Goal: Task Accomplishment & Management: Use online tool/utility

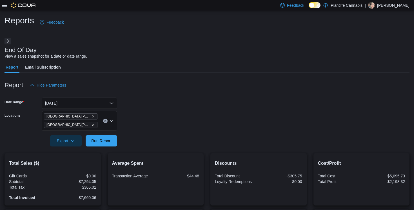
scroll to position [118, 0]
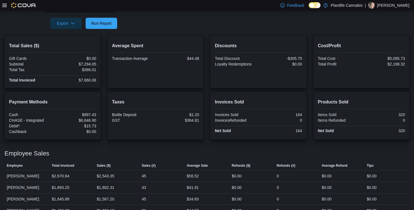
click at [156, 13] on div at bounding box center [207, 15] width 405 height 5
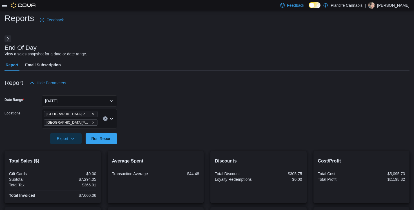
scroll to position [0, 0]
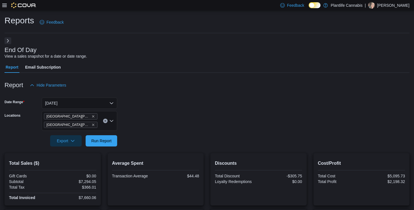
click at [7, 42] on button "Next" at bounding box center [8, 40] width 7 height 7
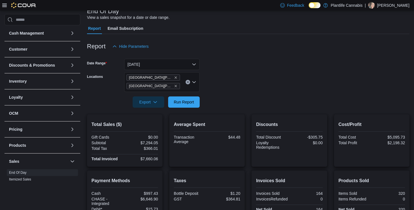
scroll to position [45, 0]
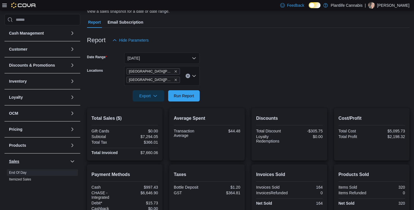
click at [20, 161] on button "Sales" at bounding box center [38, 162] width 59 height 6
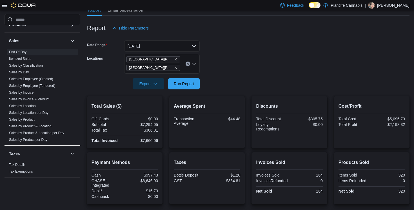
scroll to position [68, 0]
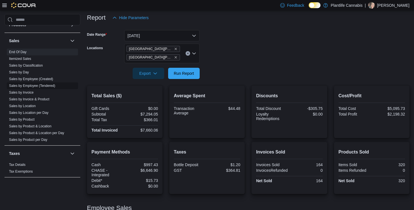
click at [40, 87] on link "Sales by Employee (Tendered)" at bounding box center [32, 86] width 46 height 4
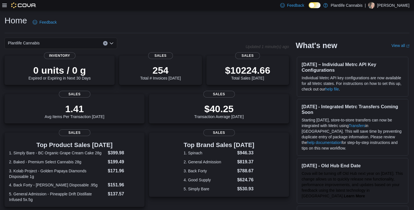
click at [4, 6] on icon at bounding box center [4, 5] width 5 height 5
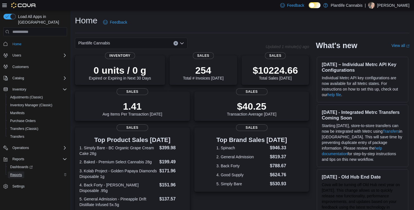
click at [21, 173] on span "Reports" at bounding box center [16, 175] width 12 height 5
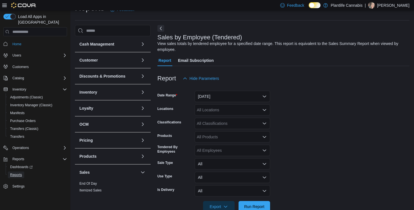
scroll to position [19, 0]
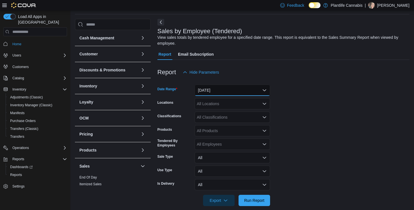
click at [222, 88] on button "Yesterday" at bounding box center [231, 90] width 75 height 11
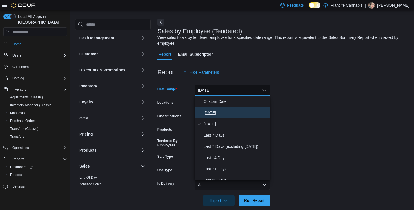
click at [213, 113] on span "Today" at bounding box center [235, 112] width 64 height 7
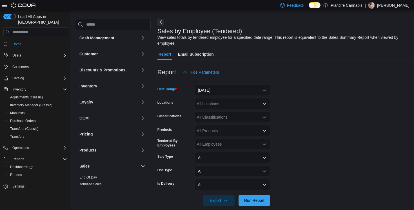
click at [212, 105] on div "All Locations" at bounding box center [231, 103] width 75 height 11
type input "***"
click at [218, 113] on span "Ashton" at bounding box center [223, 114] width 32 height 6
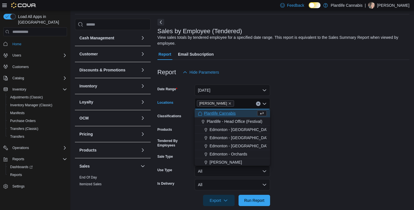
click at [313, 101] on form "Date Range Today Locations Ashton Combo box. Selected. Ashton. Press Backspace …" at bounding box center [283, 142] width 252 height 128
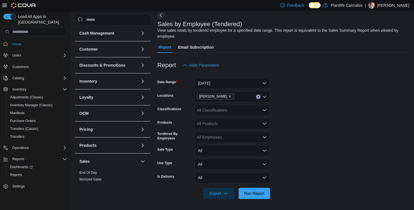
scroll to position [26, 0]
click at [258, 194] on span "Run Report" at bounding box center [254, 193] width 20 height 6
click at [6, 5] on icon at bounding box center [4, 5] width 5 height 3
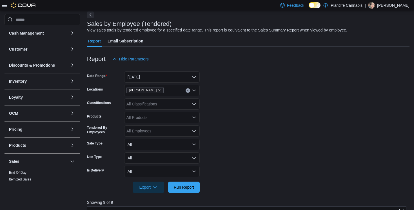
click at [286, 62] on div "Report Hide Parameters" at bounding box center [248, 58] width 322 height 11
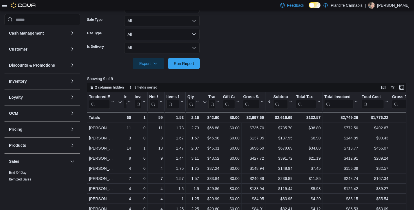
scroll to position [161, 0]
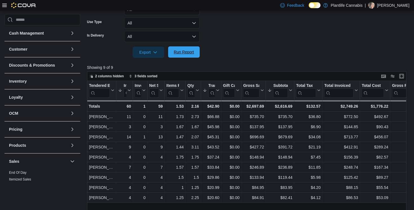
click at [195, 53] on span "Run Report" at bounding box center [183, 51] width 25 height 11
click at [177, 55] on span "Run Report" at bounding box center [183, 51] width 25 height 11
click at [287, 44] on div at bounding box center [248, 44] width 322 height 5
click at [194, 52] on span "Run Report" at bounding box center [183, 51] width 25 height 11
